Goal: Check status: Check status

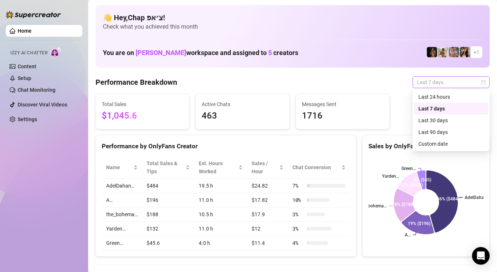
click at [434, 83] on span "Last 7 days" at bounding box center [451, 82] width 68 height 11
click at [428, 144] on div "Custom date" at bounding box center [451, 144] width 65 height 8
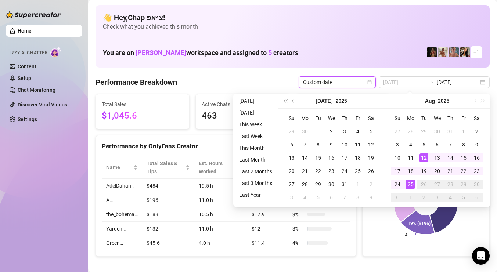
type input "2025-08-25"
click at [408, 187] on div "25" at bounding box center [410, 184] width 9 height 9
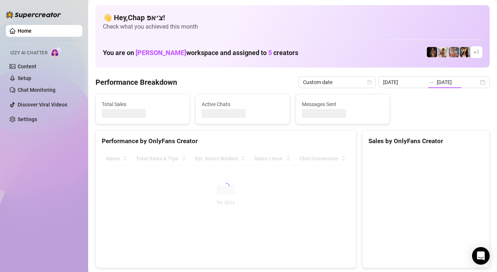
type input "2025-08-25"
